Goal: Entertainment & Leisure: Consume media (video, audio)

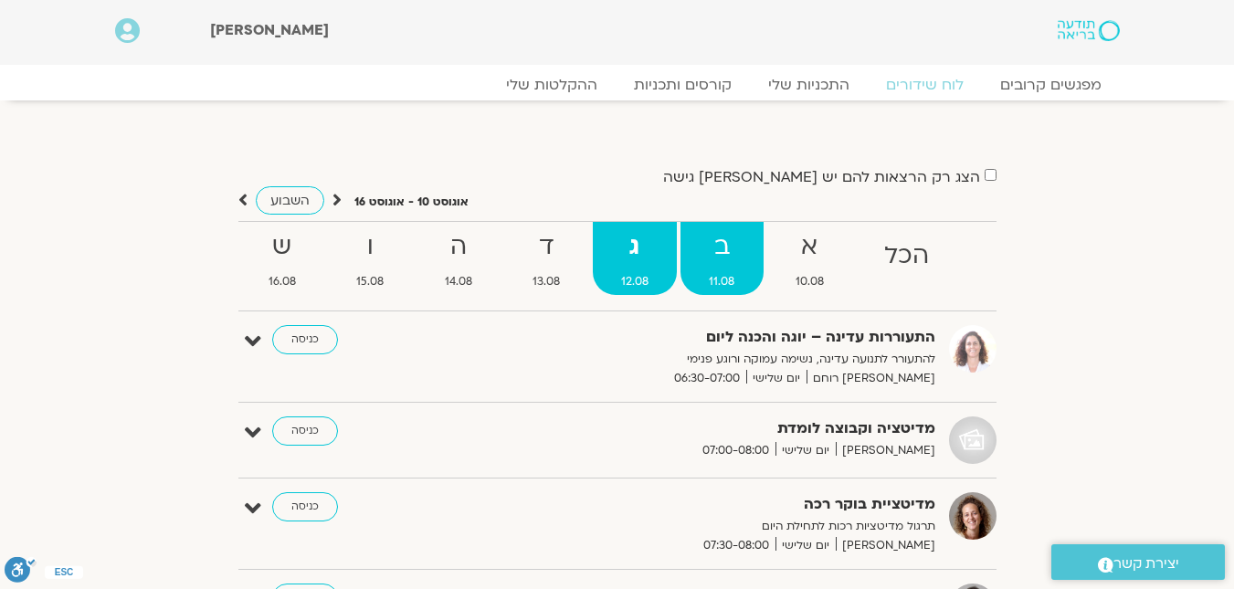
click at [728, 268] on link "ב 11.08" at bounding box center [722, 258] width 83 height 73
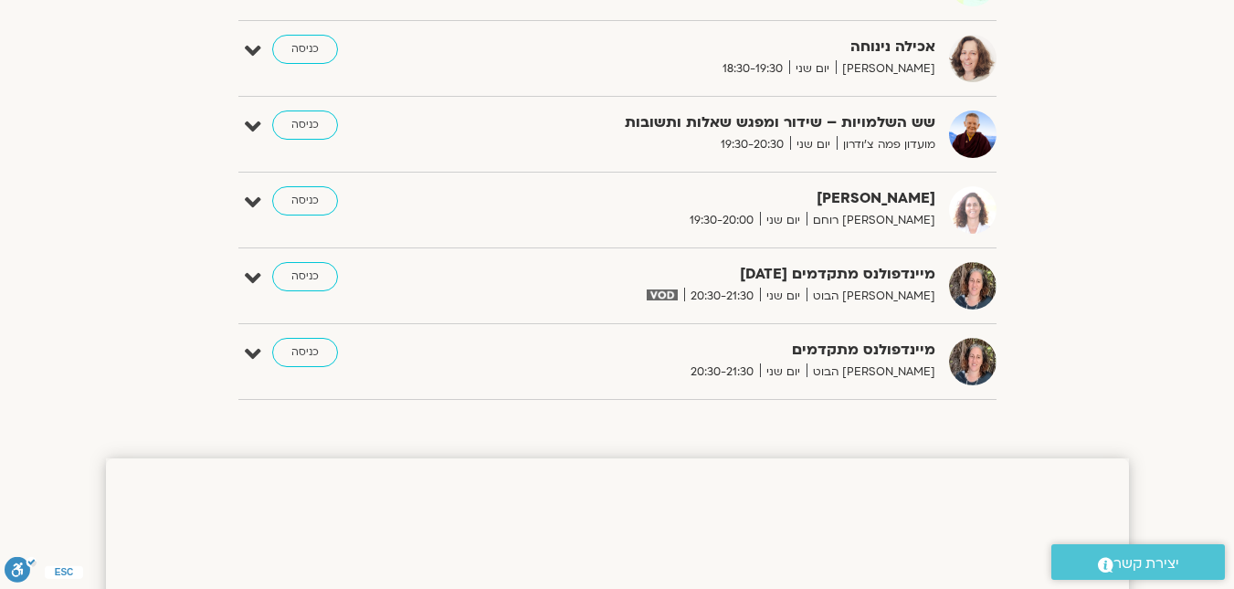
scroll to position [1096, 0]
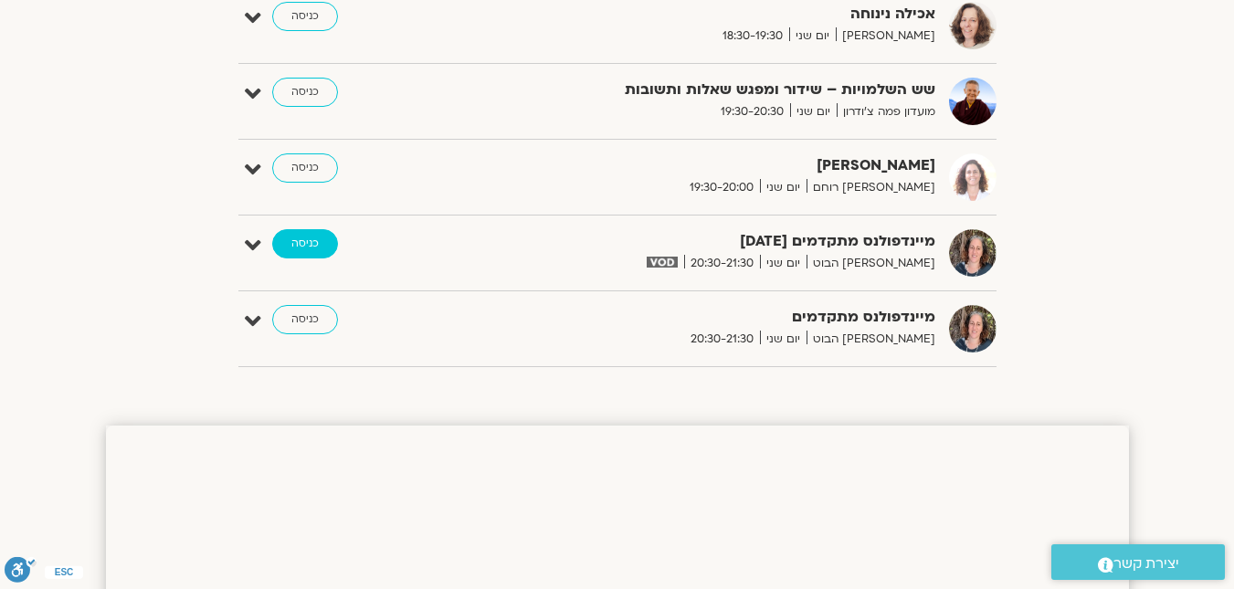
click at [292, 247] on link "כניסה" at bounding box center [305, 243] width 66 height 29
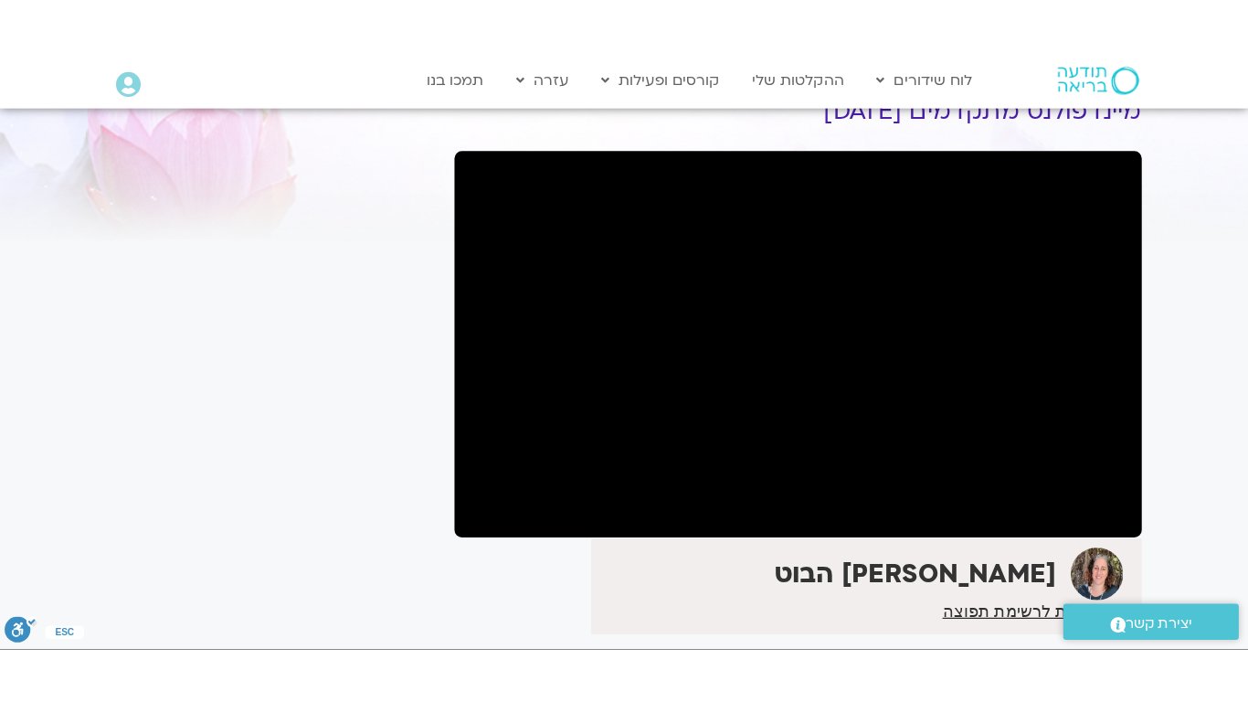
scroll to position [91, 0]
